Goal: Task Accomplishment & Management: Use online tool/utility

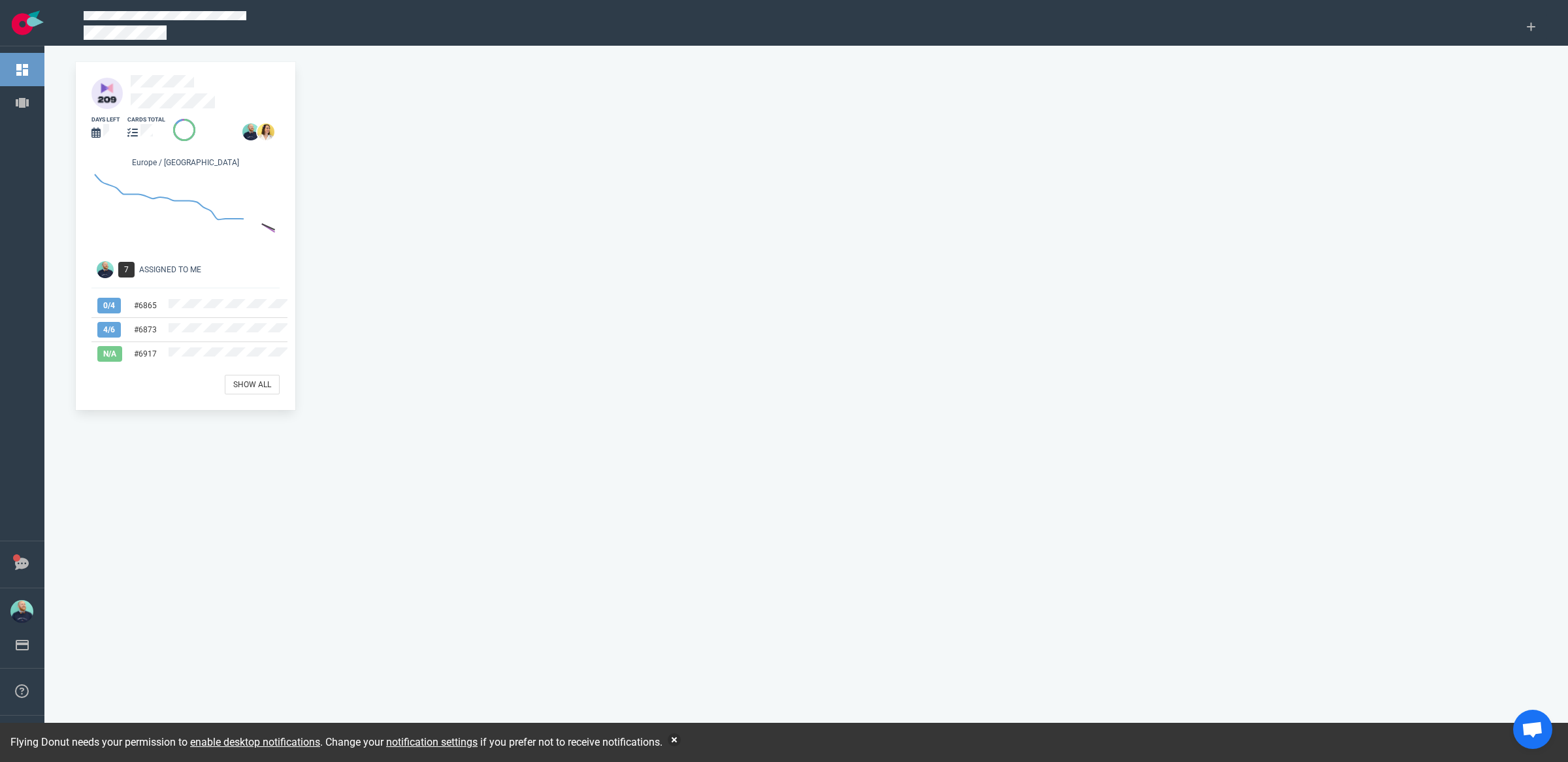
click at [164, 116] on div "cards total" at bounding box center [147, 120] width 38 height 9
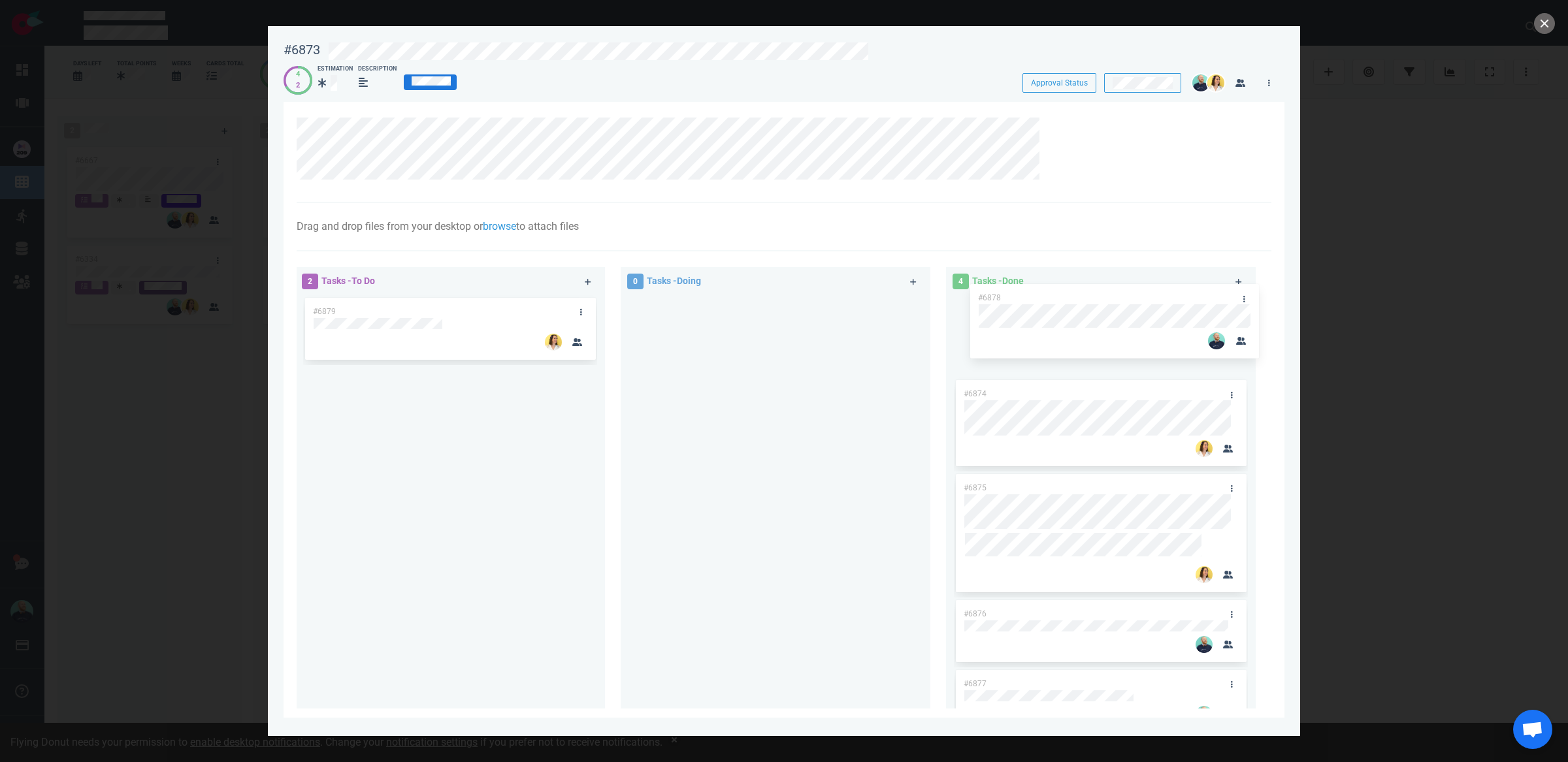
drag, startPoint x: 416, startPoint y: 305, endPoint x: 1065, endPoint y: 293, distance: 649.1
click at [1065, 293] on div "2 Tasks - To Do #6878 #6879 #6878 0 Tasks - Doing 4 Tasks - Done #6874 #6875 #6…" at bounding box center [780, 489] width 983 height 462
click at [1223, 312] on link at bounding box center [1231, 312] width 21 height 16
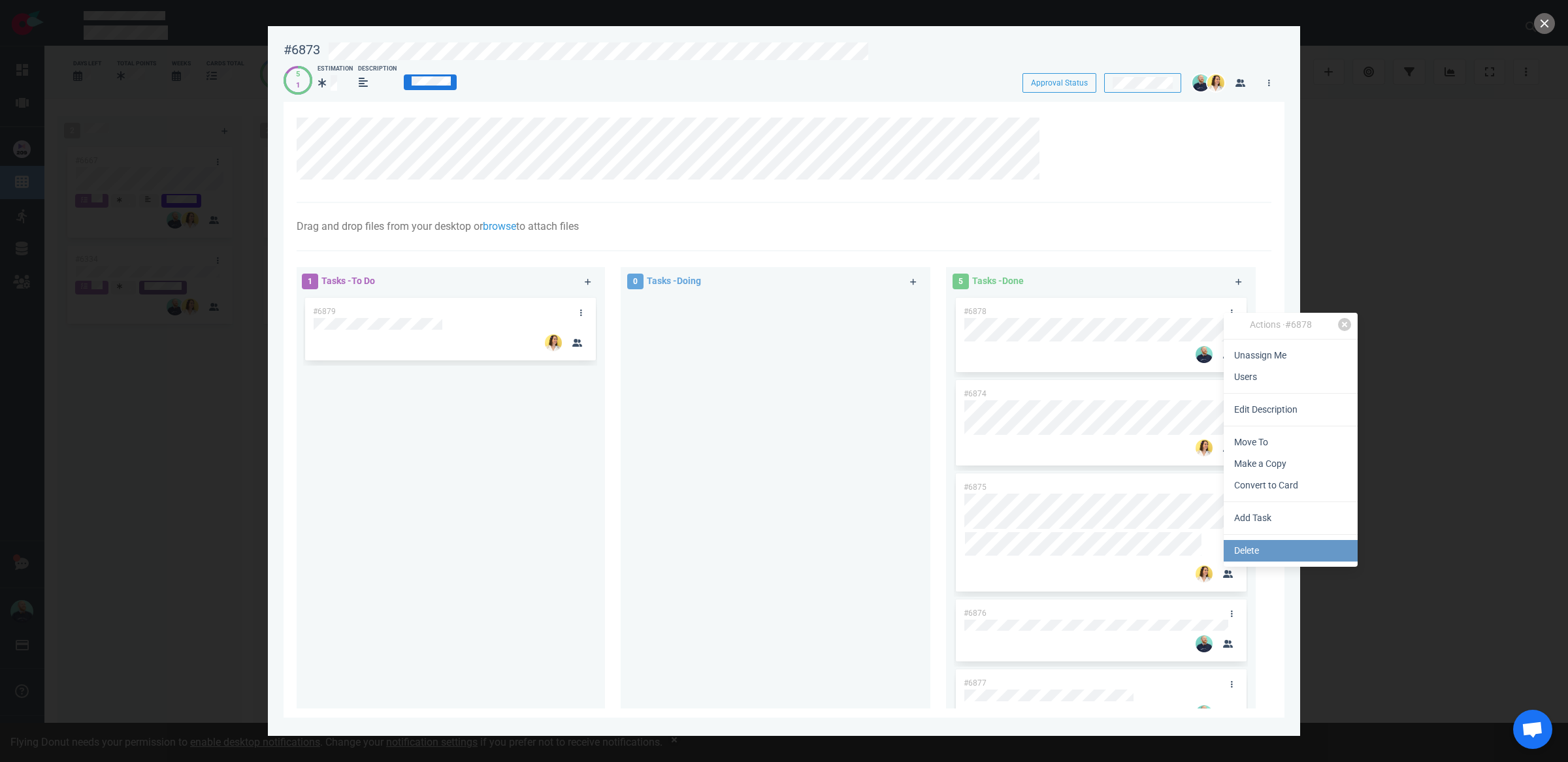
click at [1266, 556] on link "Delete" at bounding box center [1290, 551] width 134 height 22
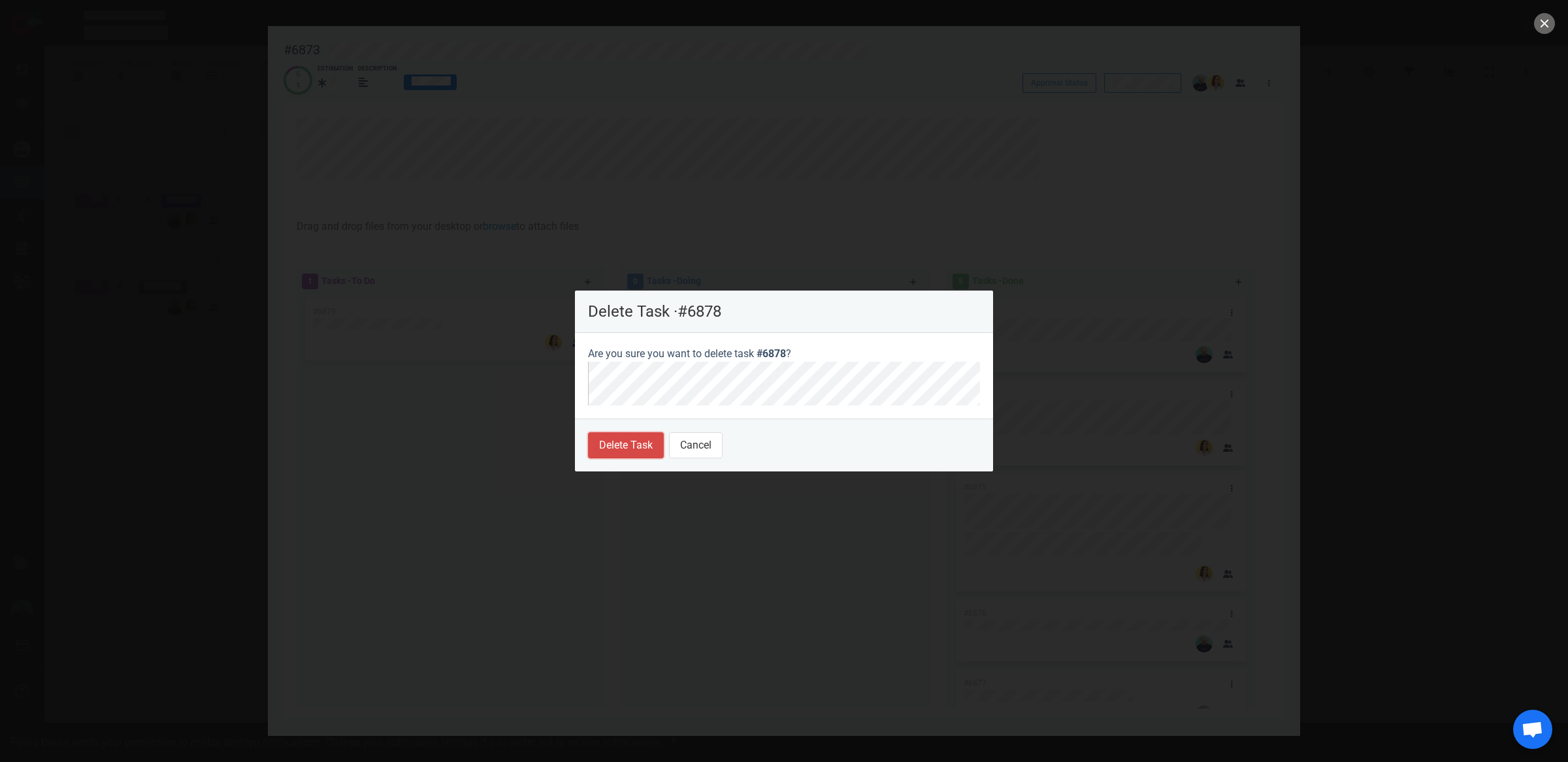
click at [602, 450] on button "Delete Task" at bounding box center [626, 445] width 76 height 26
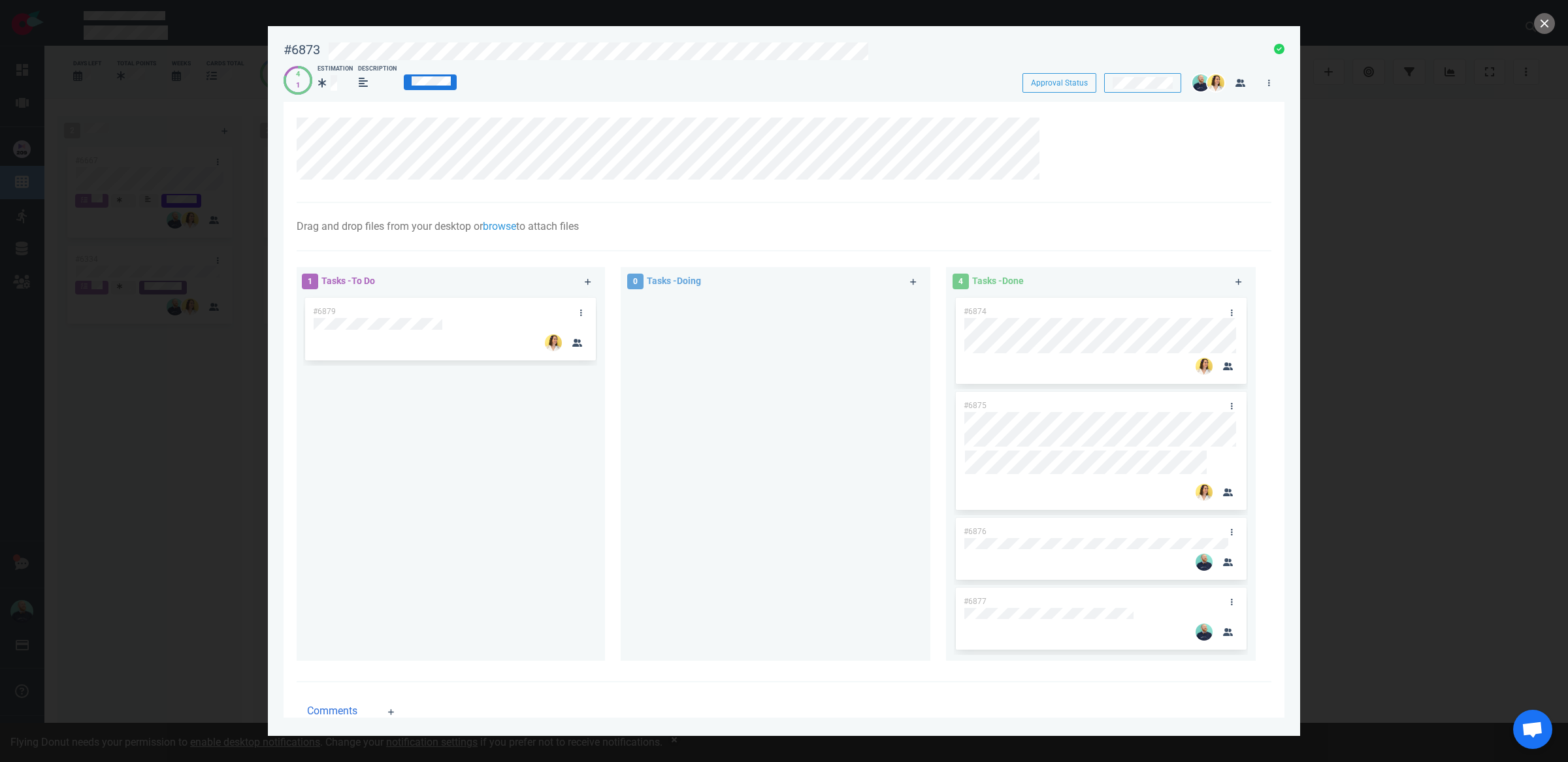
click at [812, 538] on div at bounding box center [775, 472] width 294 height 355
click at [592, 274] on link at bounding box center [588, 281] width 21 height 16
click at [573, 303] on div at bounding box center [583, 312] width 25 height 28
click at [580, 312] on icon at bounding box center [581, 312] width 2 height 8
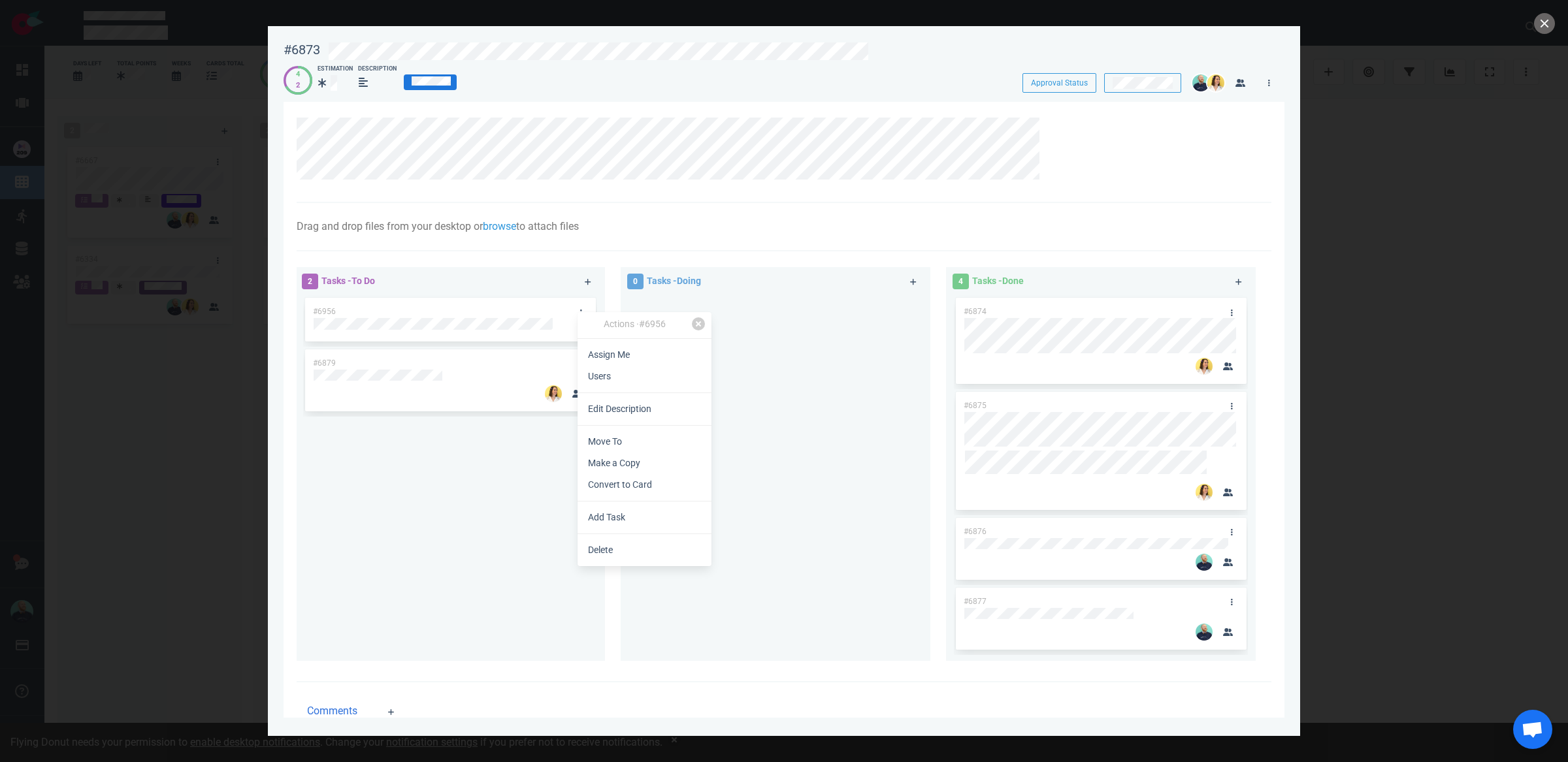
click at [599, 350] on link "Assign Me" at bounding box center [644, 355] width 134 height 22
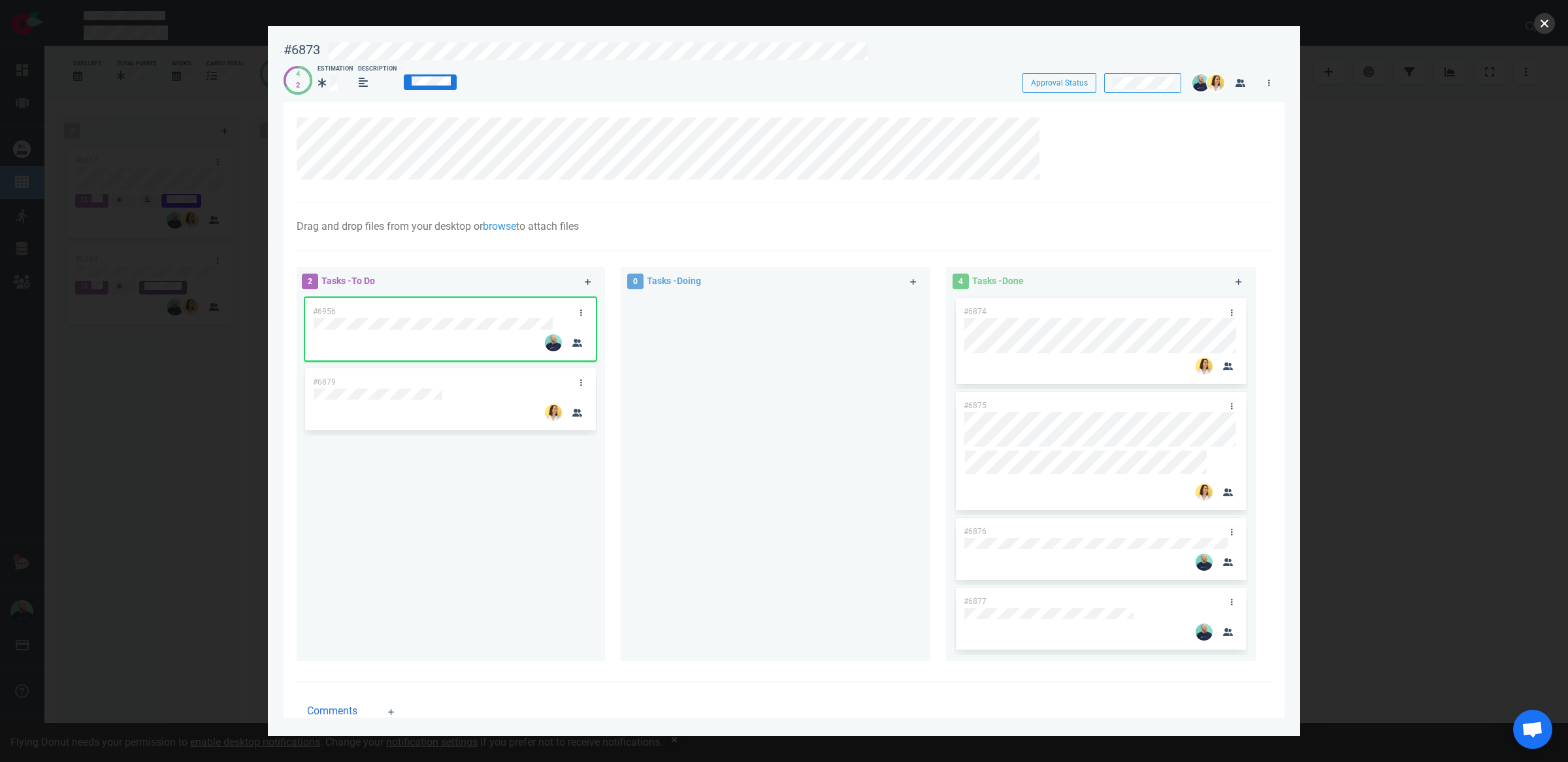
click at [1541, 24] on button "close" at bounding box center [1545, 23] width 21 height 21
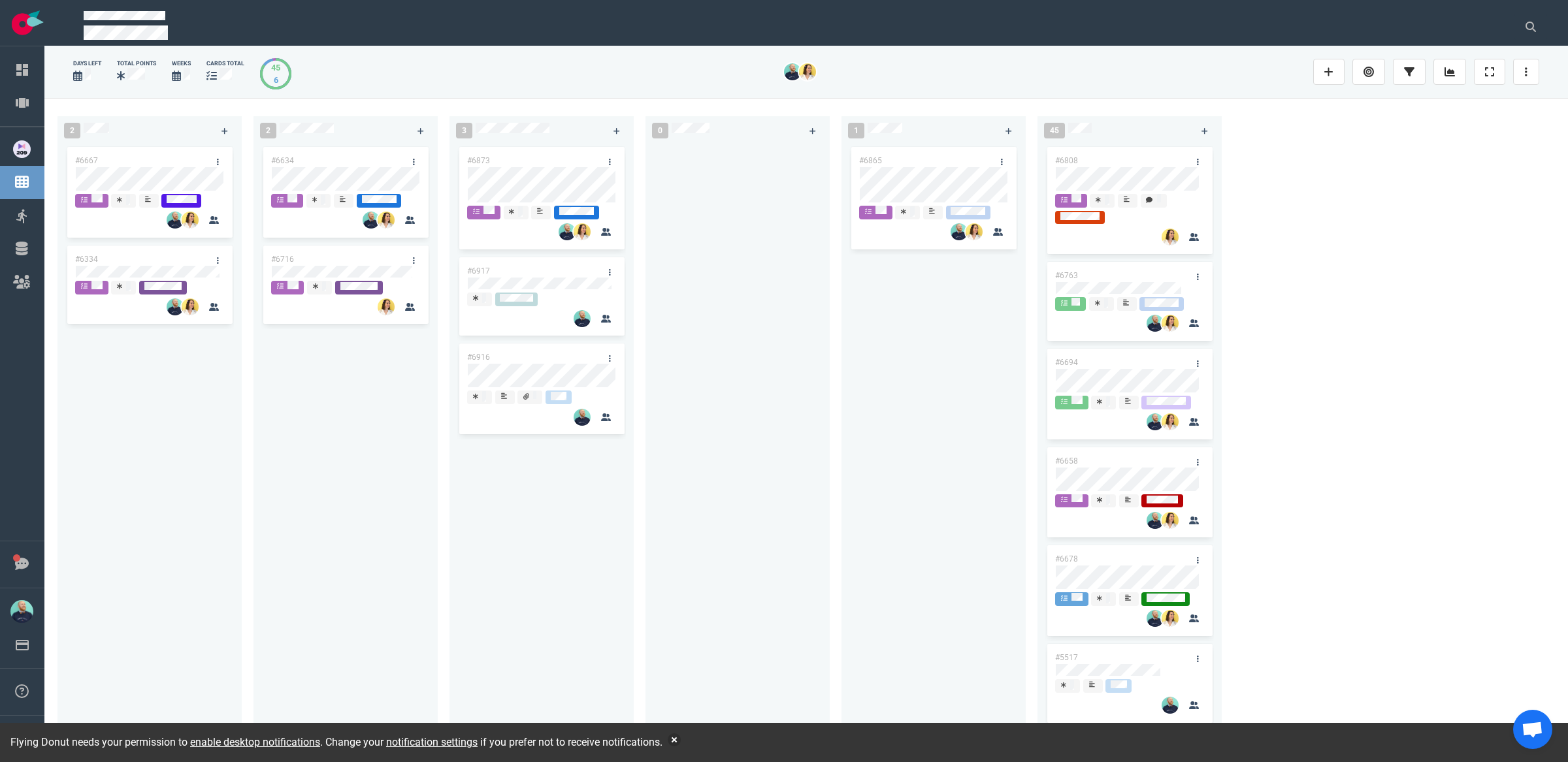
click at [600, 515] on div "#6873 #6917 #6916" at bounding box center [541, 438] width 168 height 589
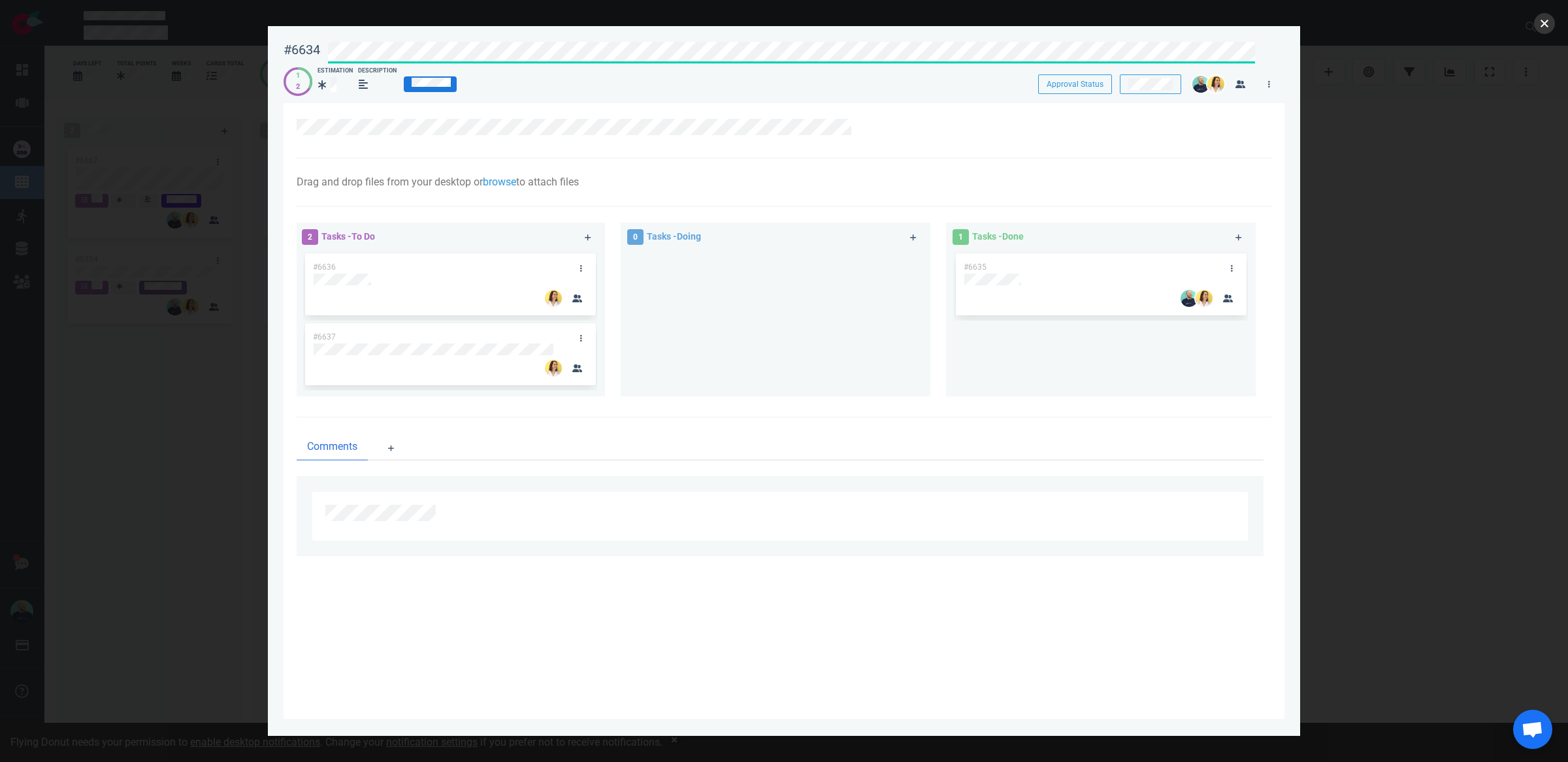
click at [1546, 20] on button "close" at bounding box center [1545, 23] width 21 height 21
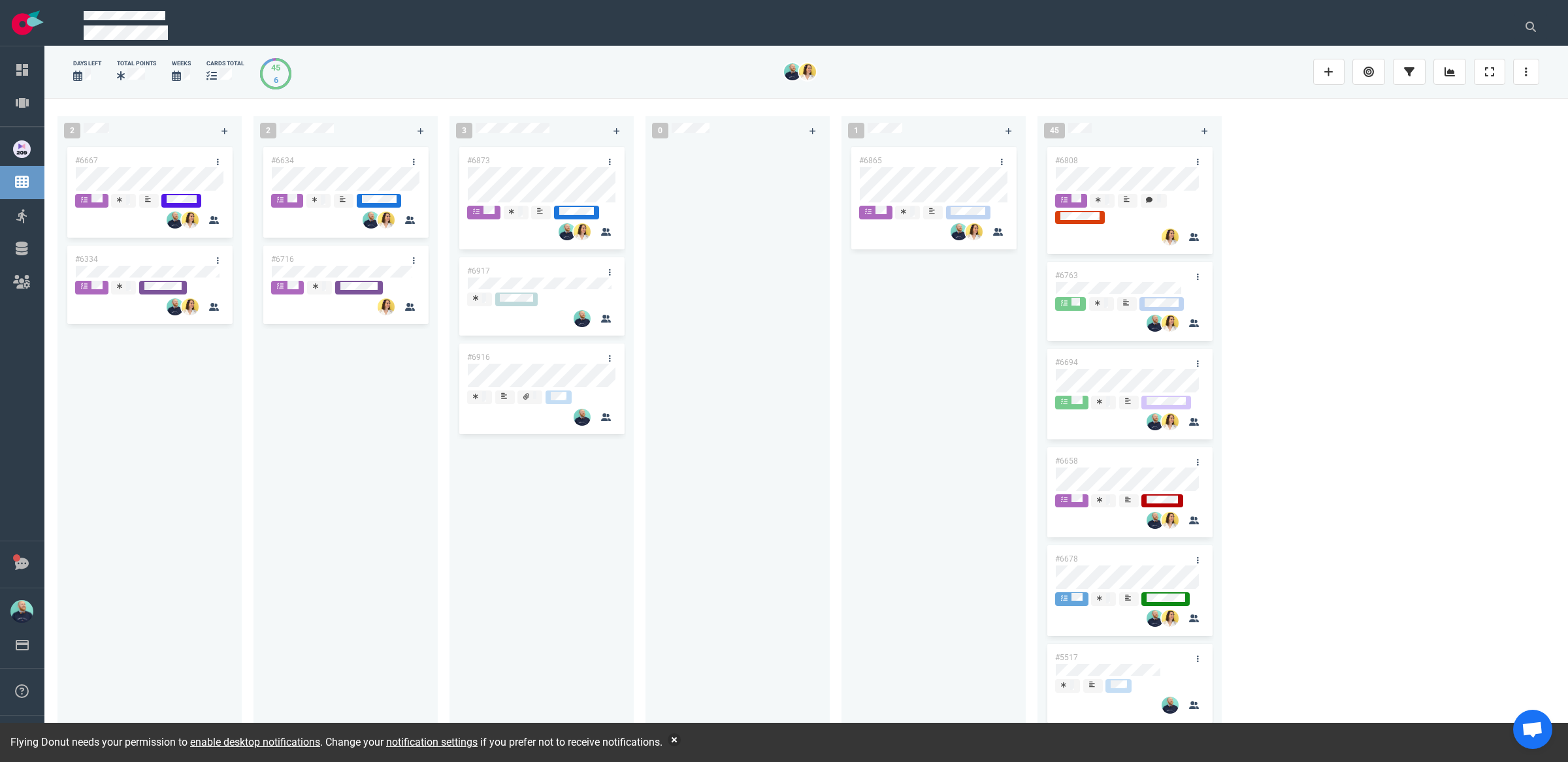
click at [798, 450] on div at bounding box center [737, 438] width 168 height 589
click at [775, 438] on div at bounding box center [737, 438] width 168 height 589
click at [755, 601] on div at bounding box center [737, 438] width 168 height 589
click at [680, 738] on button "button" at bounding box center [673, 740] width 13 height 13
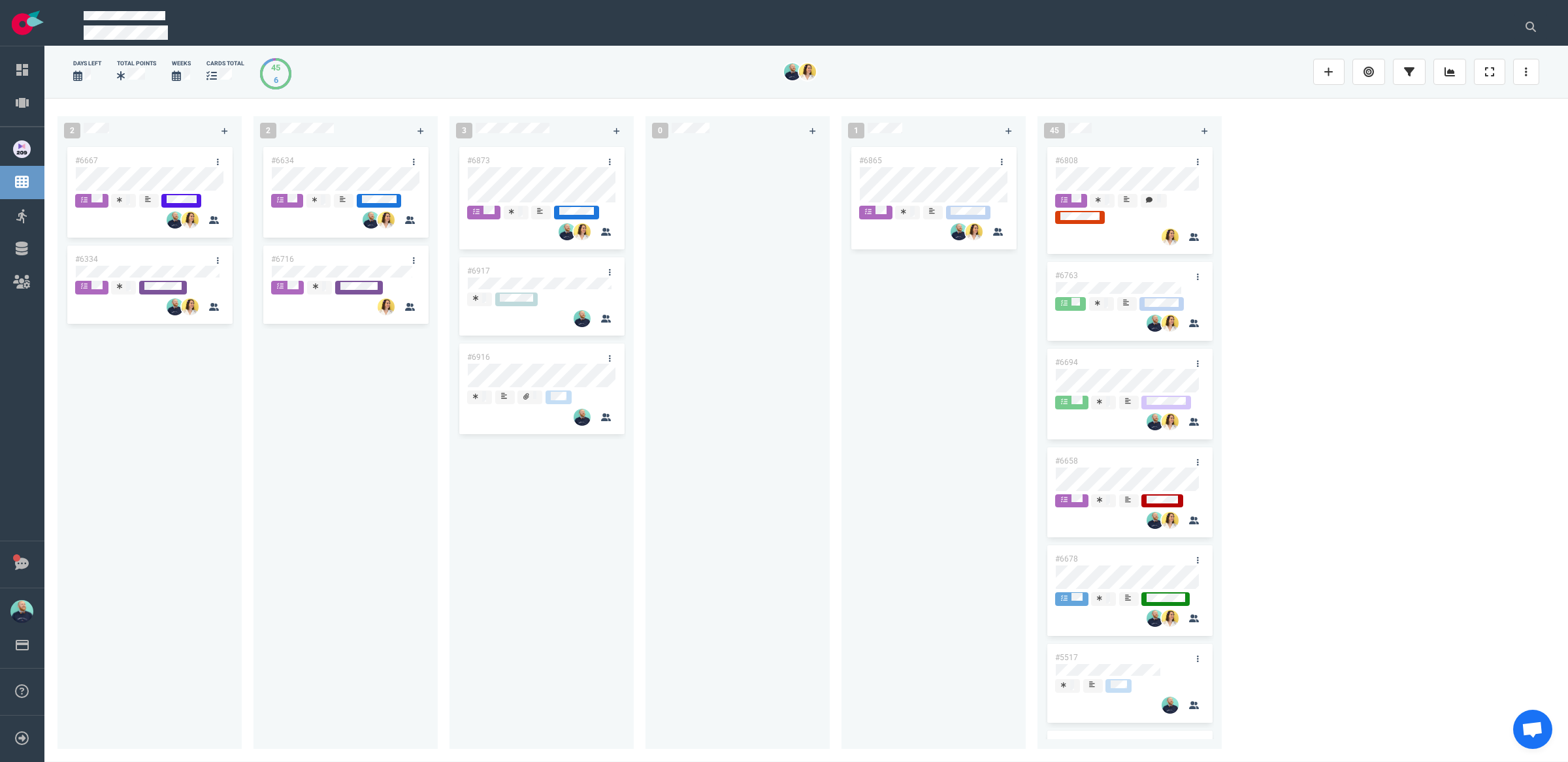
drag, startPoint x: 693, startPoint y: 680, endPoint x: 691, endPoint y: 672, distance: 8.2
click at [692, 680] on div at bounding box center [737, 438] width 168 height 589
click at [627, 570] on div "#6873 #6917 #6916" at bounding box center [541, 441] width 184 height 595
click at [375, 396] on div "#6634 #6716" at bounding box center [345, 438] width 168 height 589
click at [1375, 430] on div "2 #6667 #6334 2 #6634 #6716 3 #6873 #6917 #6916 0 1 #6865 45 #6808 #6763 #6694 …" at bounding box center [806, 430] width 1524 height 664
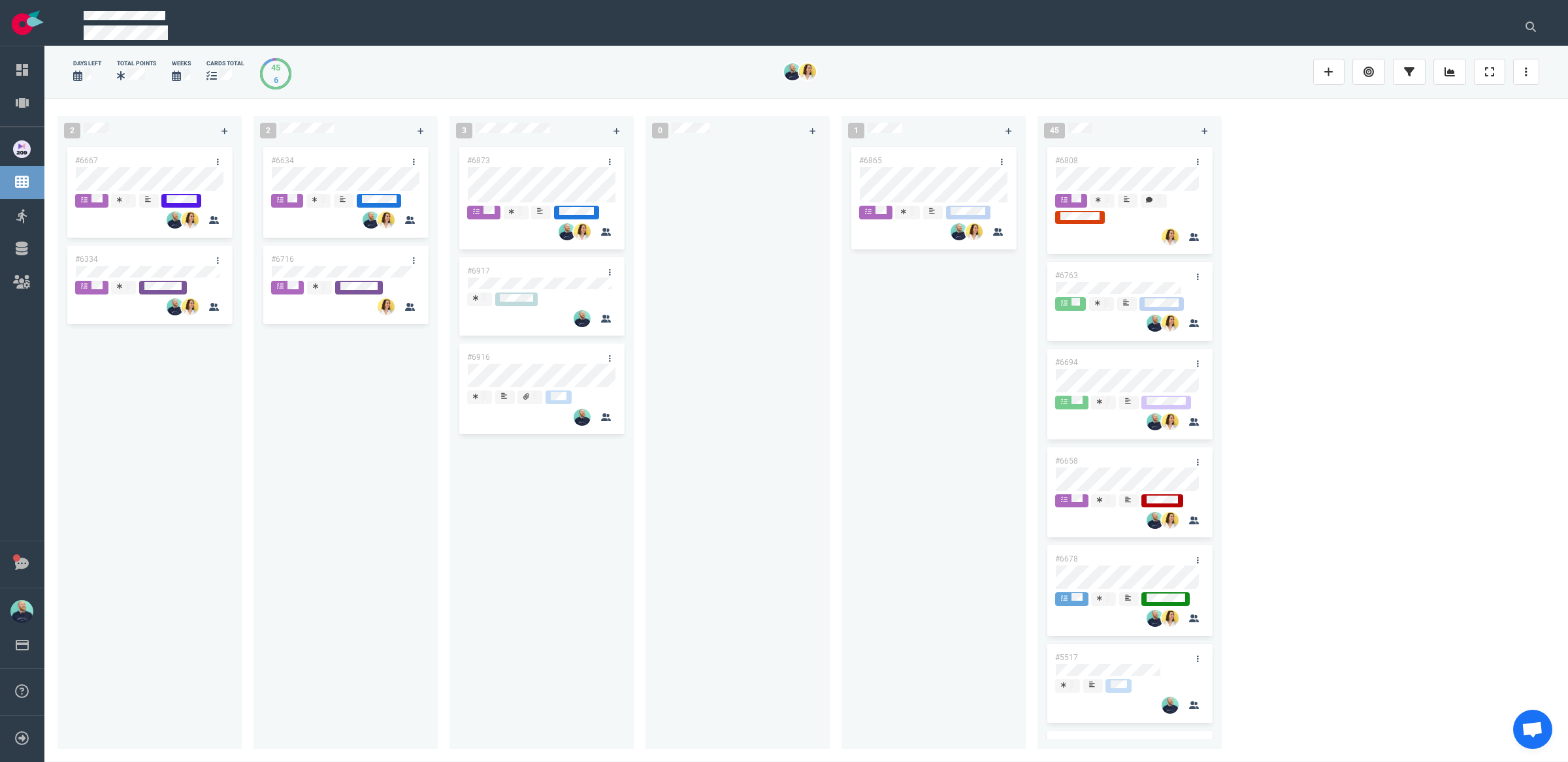
click at [678, 559] on div at bounding box center [737, 438] width 168 height 589
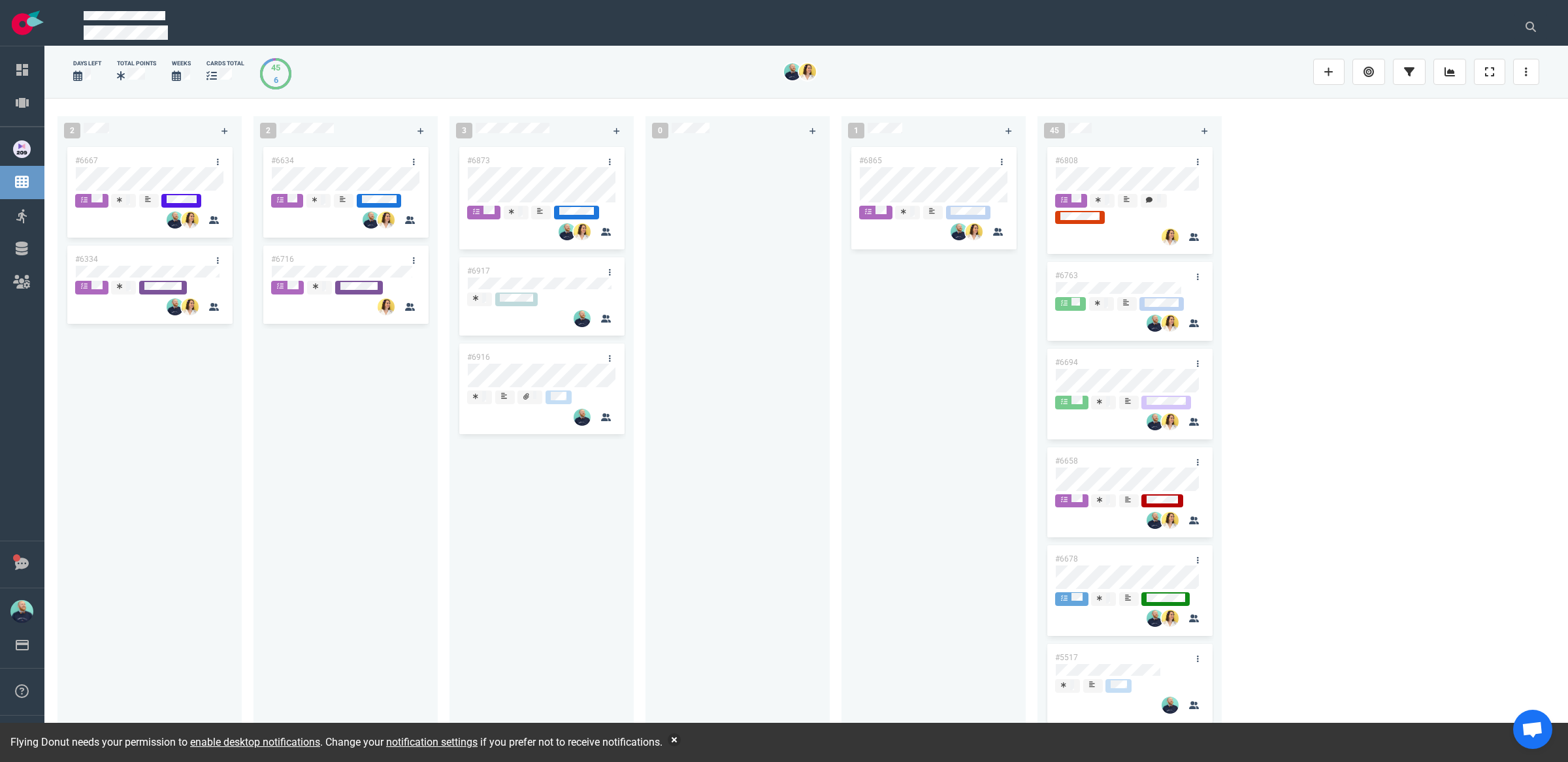
click at [346, 501] on div "#6634 #6716" at bounding box center [345, 438] width 168 height 589
